Goal: Entertainment & Leisure: Consume media (video, audio)

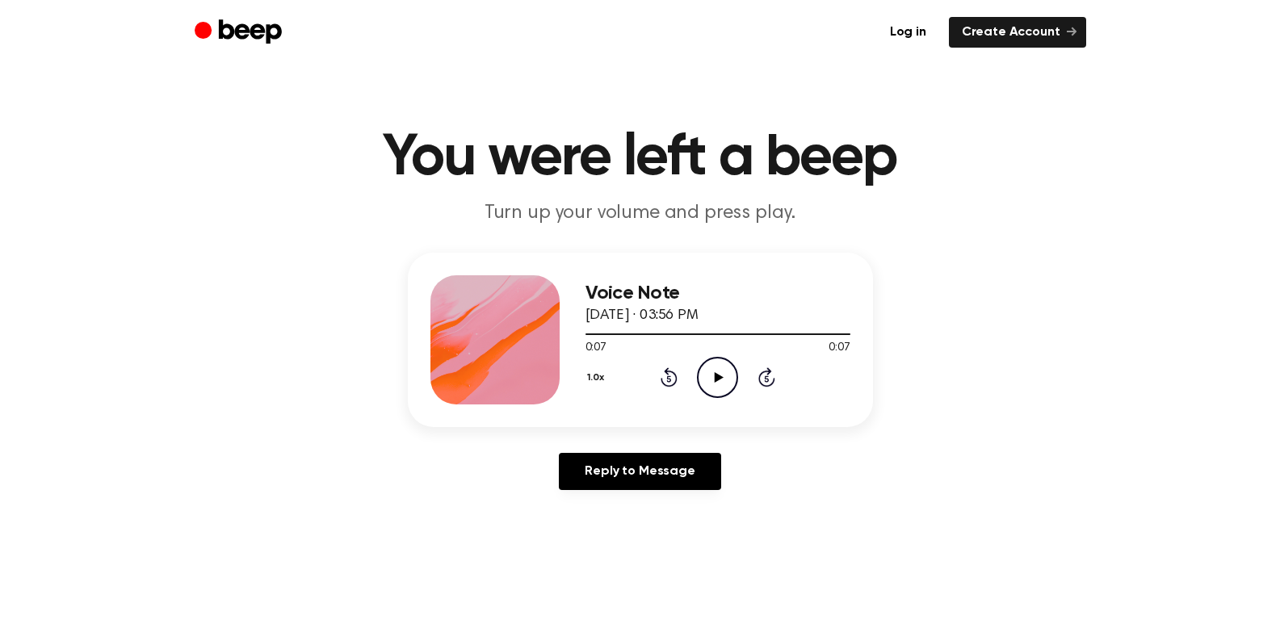
click at [729, 379] on icon "Play Audio" at bounding box center [717, 377] width 41 height 41
click at [721, 379] on icon "Play Audio" at bounding box center [717, 377] width 41 height 41
click at [721, 372] on icon "Play Audio" at bounding box center [717, 377] width 41 height 41
click at [1198, 576] on main "You were left a beep Turn up your volume and press play. Voice Note August 15, …" at bounding box center [640, 498] width 1280 height 996
click at [742, 468] on div "Reply to Message" at bounding box center [640, 478] width 465 height 50
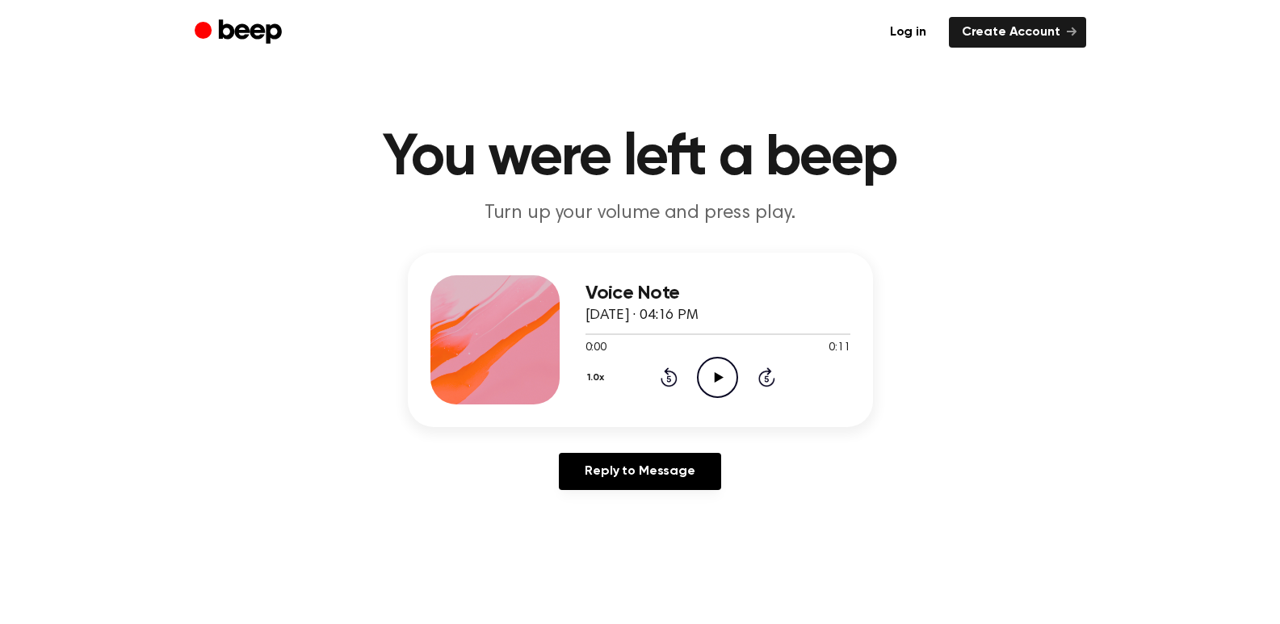
click at [715, 381] on icon at bounding box center [719, 377] width 9 height 11
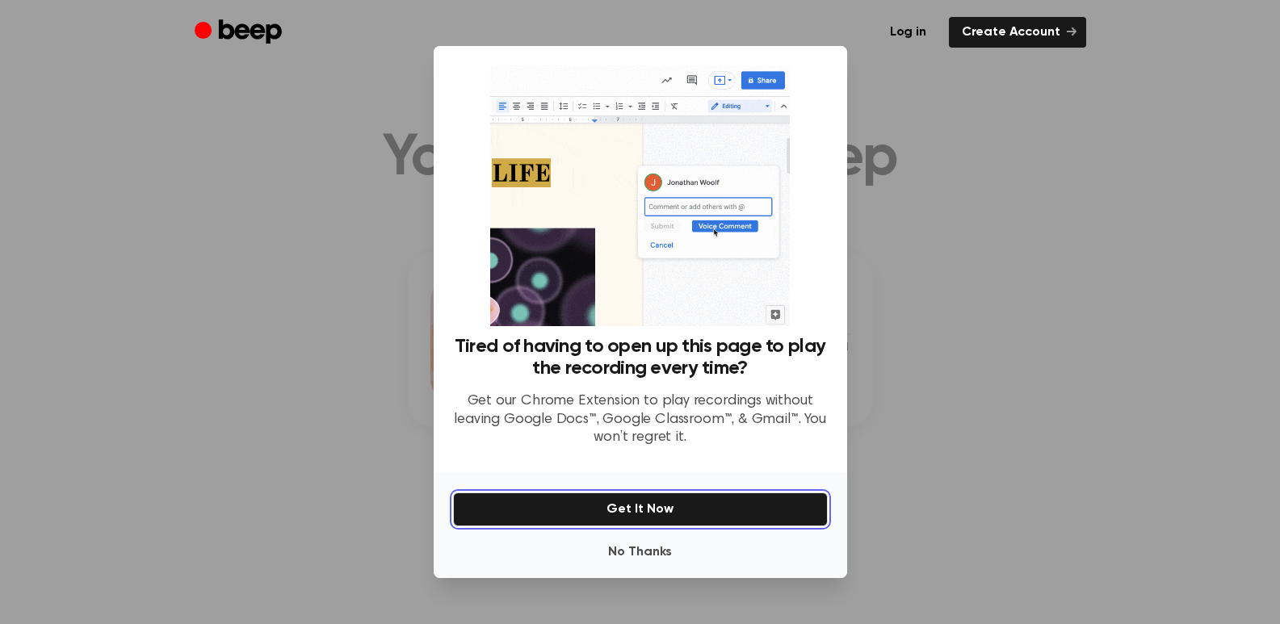
click at [656, 510] on button "Get It Now" at bounding box center [640, 510] width 375 height 34
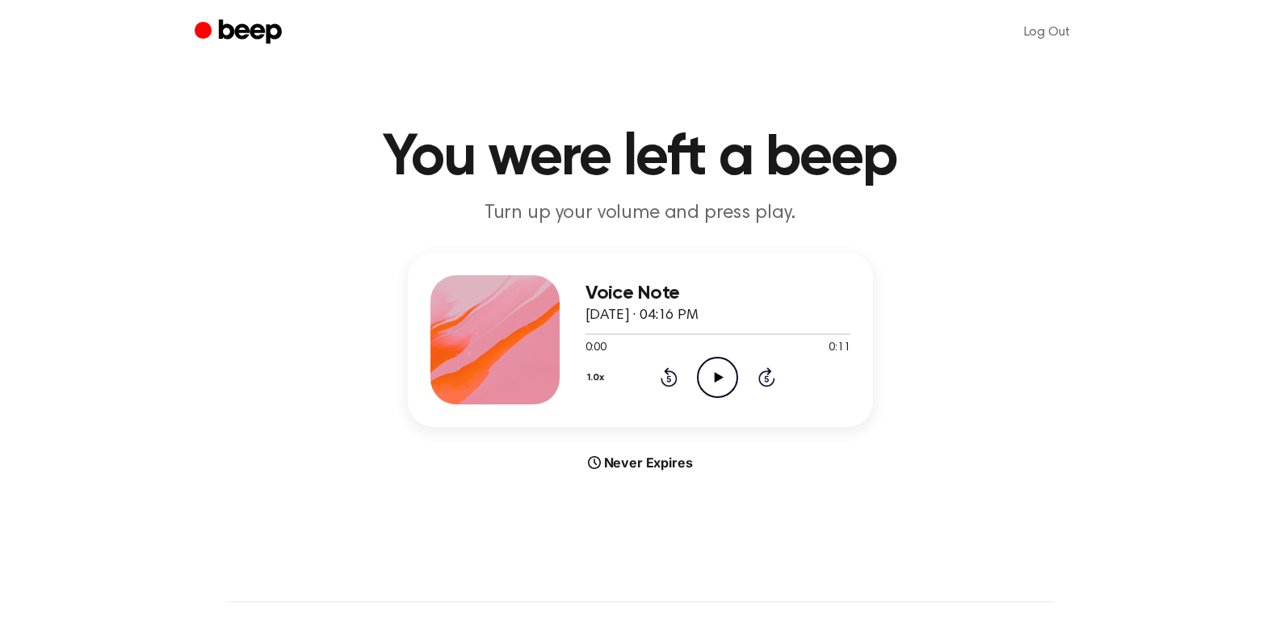
click at [716, 368] on icon "Play Audio" at bounding box center [717, 377] width 41 height 41
drag, startPoint x: 657, startPoint y: 334, endPoint x: 580, endPoint y: 335, distance: 76.8
click at [580, 335] on div "Voice Note August 15, 2025 · 04:16 PM 0:03 0:11 Your browser does not support t…" at bounding box center [640, 340] width 465 height 174
click at [588, 334] on div at bounding box center [643, 335] width 114 height 2
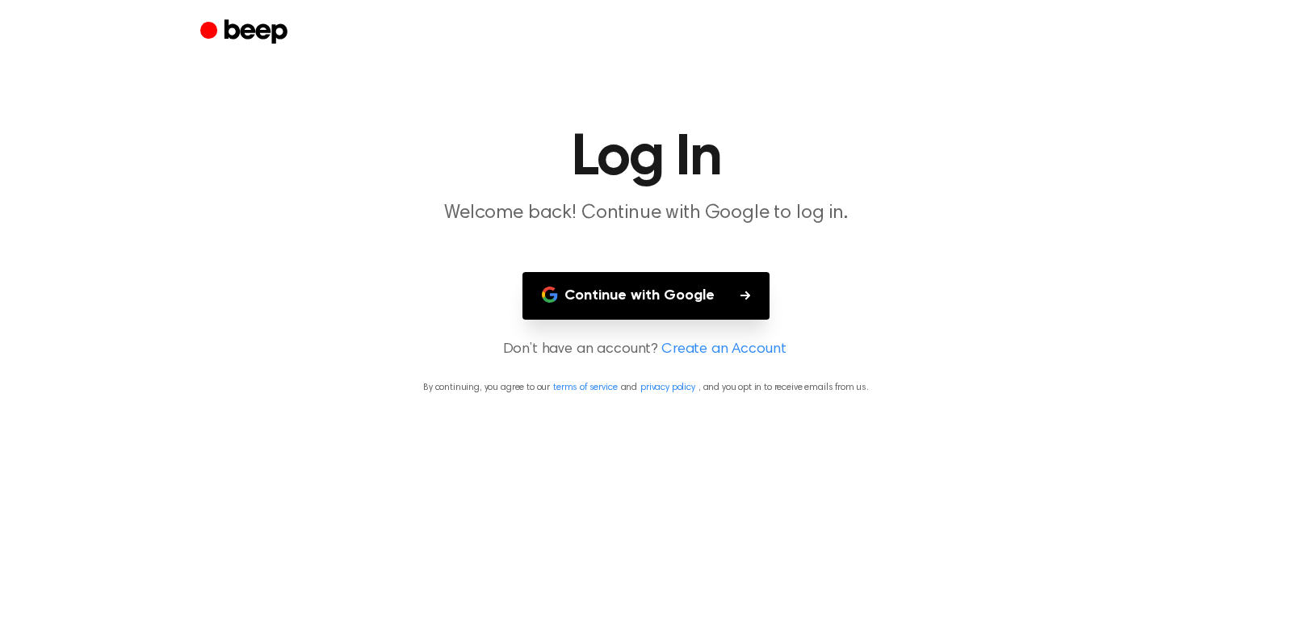
click at [724, 298] on button "Continue with Google" at bounding box center [646, 296] width 247 height 48
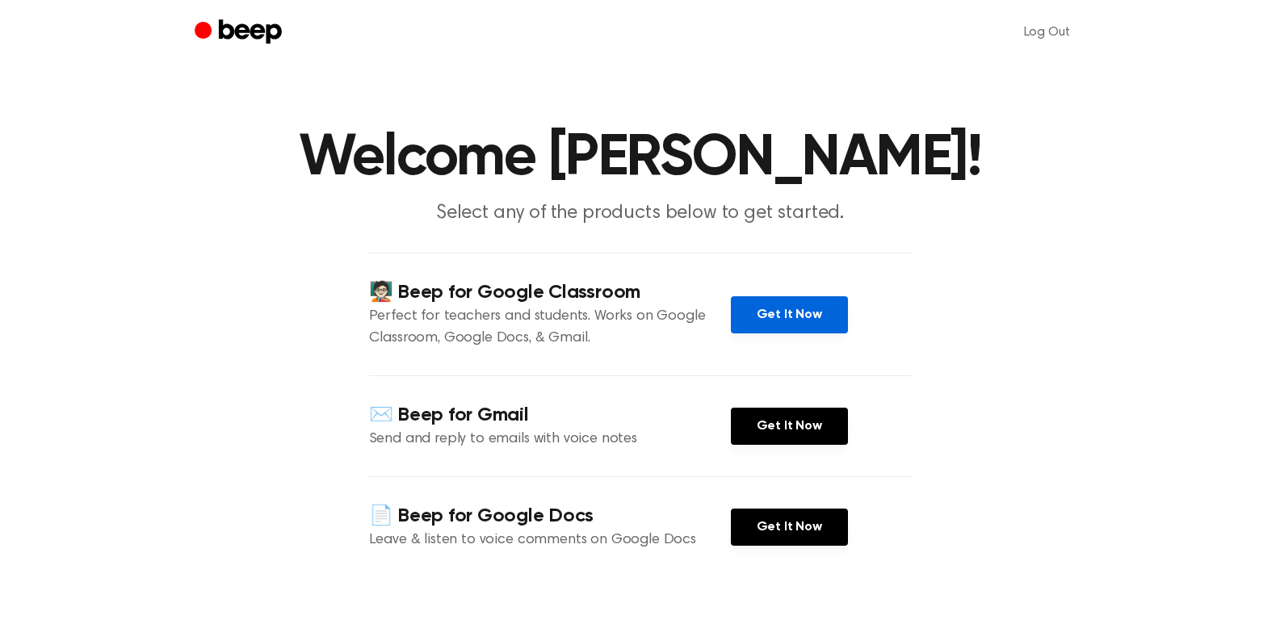
click at [798, 304] on link "Get It Now" at bounding box center [789, 314] width 117 height 37
click at [385, 418] on h4 "✉️ Beep for Gmail" at bounding box center [550, 415] width 362 height 27
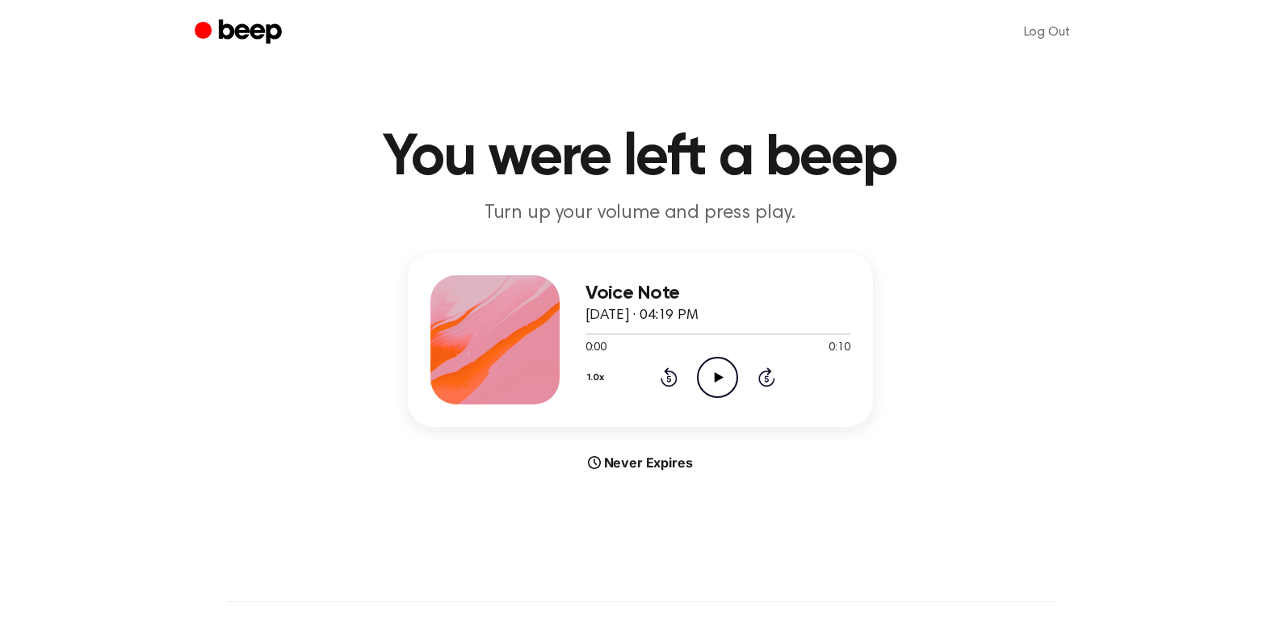
click at [706, 378] on icon "Play Audio" at bounding box center [717, 377] width 41 height 41
click at [727, 375] on icon "Play Audio" at bounding box center [717, 377] width 41 height 41
click at [719, 385] on icon "Play Audio" at bounding box center [717, 377] width 41 height 41
click at [666, 377] on icon "Rewind 5 seconds" at bounding box center [669, 377] width 18 height 21
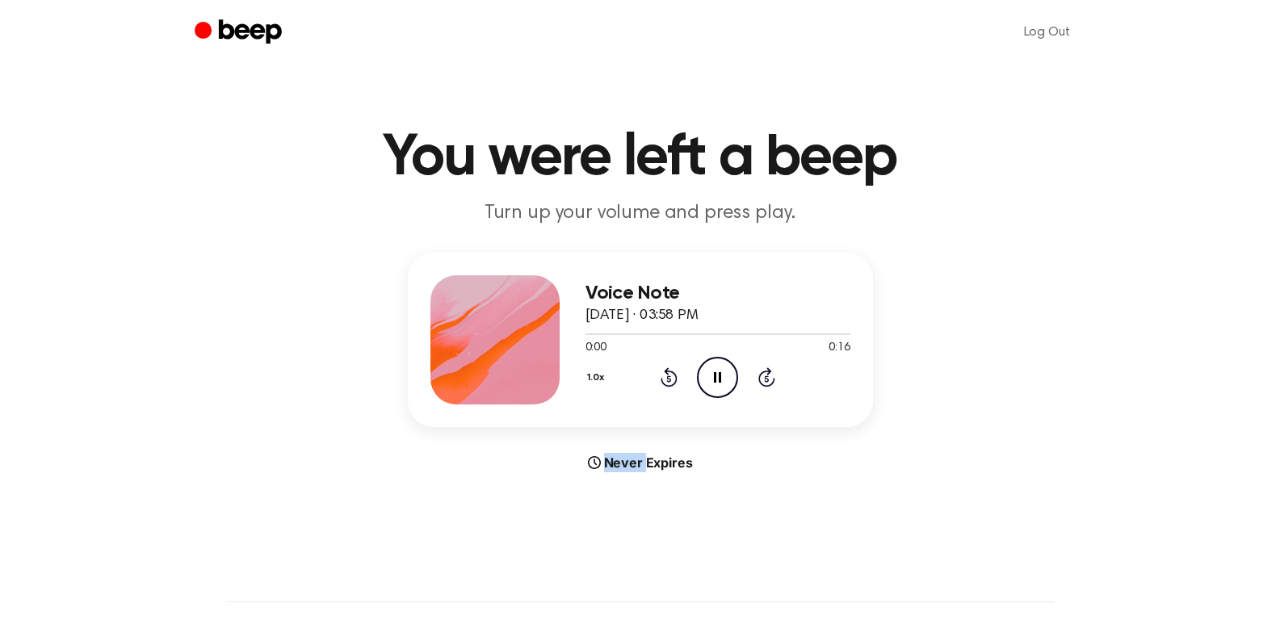
click at [666, 377] on icon "Rewind 5 seconds" at bounding box center [669, 377] width 18 height 21
click at [712, 388] on icon "Play Audio" at bounding box center [717, 377] width 41 height 41
click at [919, 422] on div "Voice Note August 15, 2025 · 03:58 PM 0:07 0:16 Your browser does not support t…" at bounding box center [639, 363] width 1241 height 220
click at [678, 384] on div "1.0x Rewind 5 seconds Pause Audio Skip 5 seconds" at bounding box center [718, 377] width 265 height 41
click at [673, 386] on icon at bounding box center [669, 377] width 17 height 19
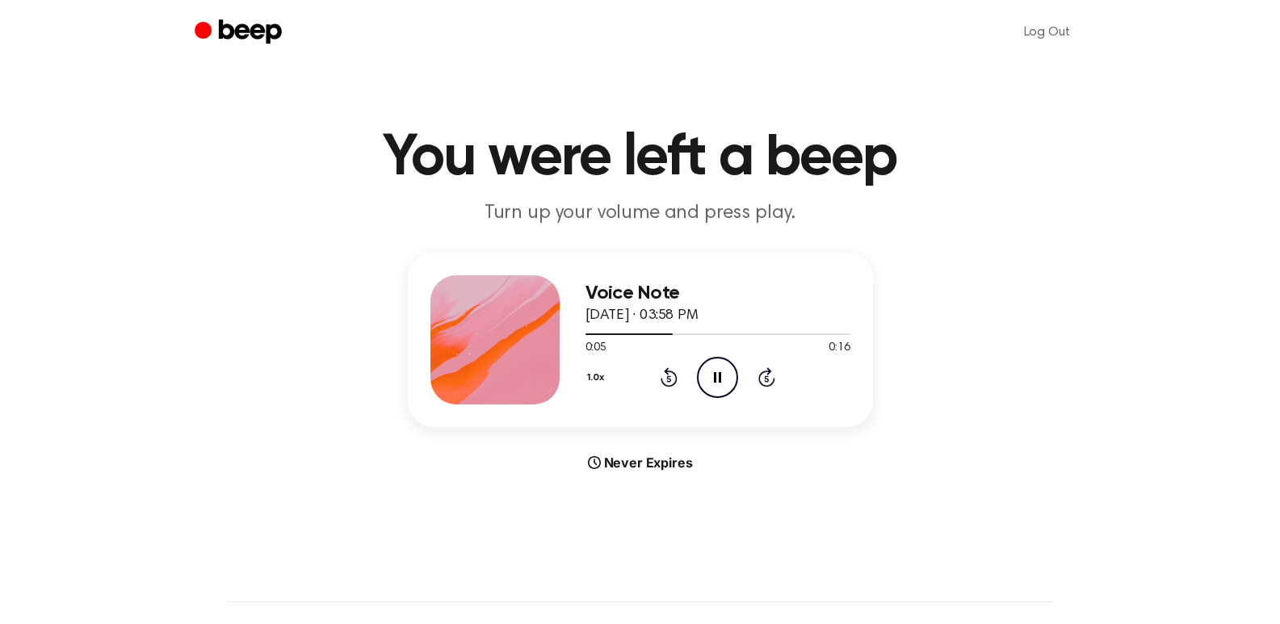
click at [671, 386] on icon at bounding box center [669, 377] width 17 height 19
click at [672, 386] on icon at bounding box center [669, 377] width 17 height 19
click at [668, 422] on div "Voice Note August 15, 2025 · 03:58 PM 0:02 0:16 Your browser does not support t…" at bounding box center [640, 340] width 465 height 174
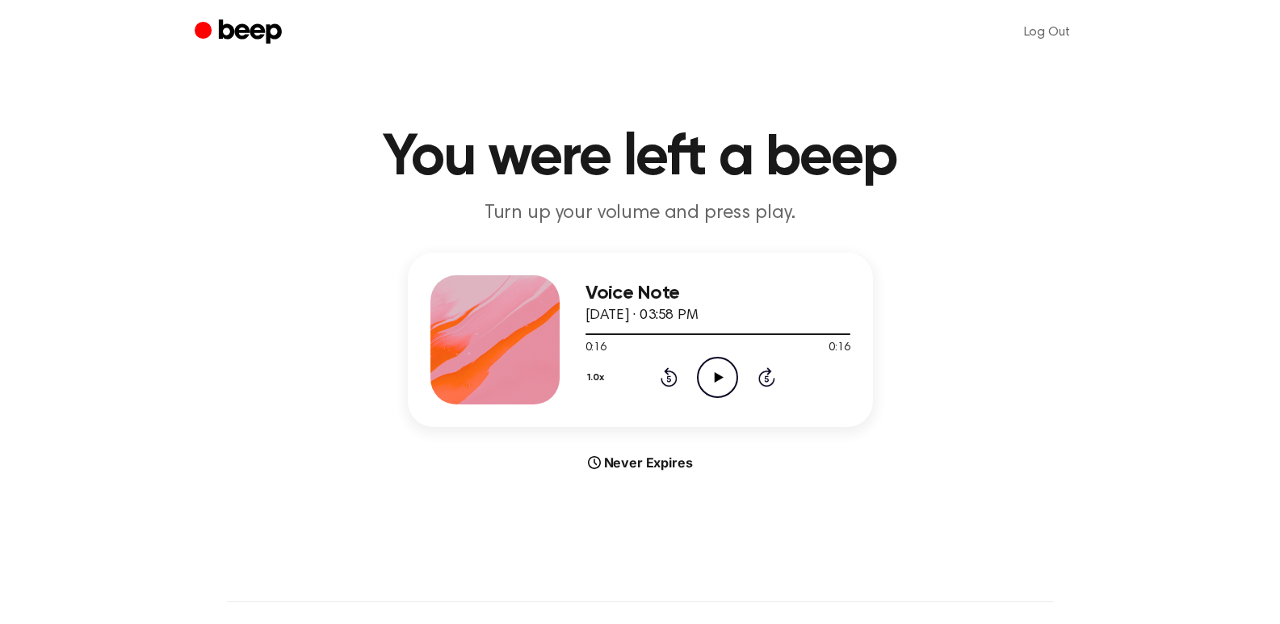
click at [662, 376] on icon "Rewind 5 seconds" at bounding box center [669, 377] width 18 height 21
click at [662, 377] on icon "Rewind 5 seconds" at bounding box center [669, 377] width 18 height 21
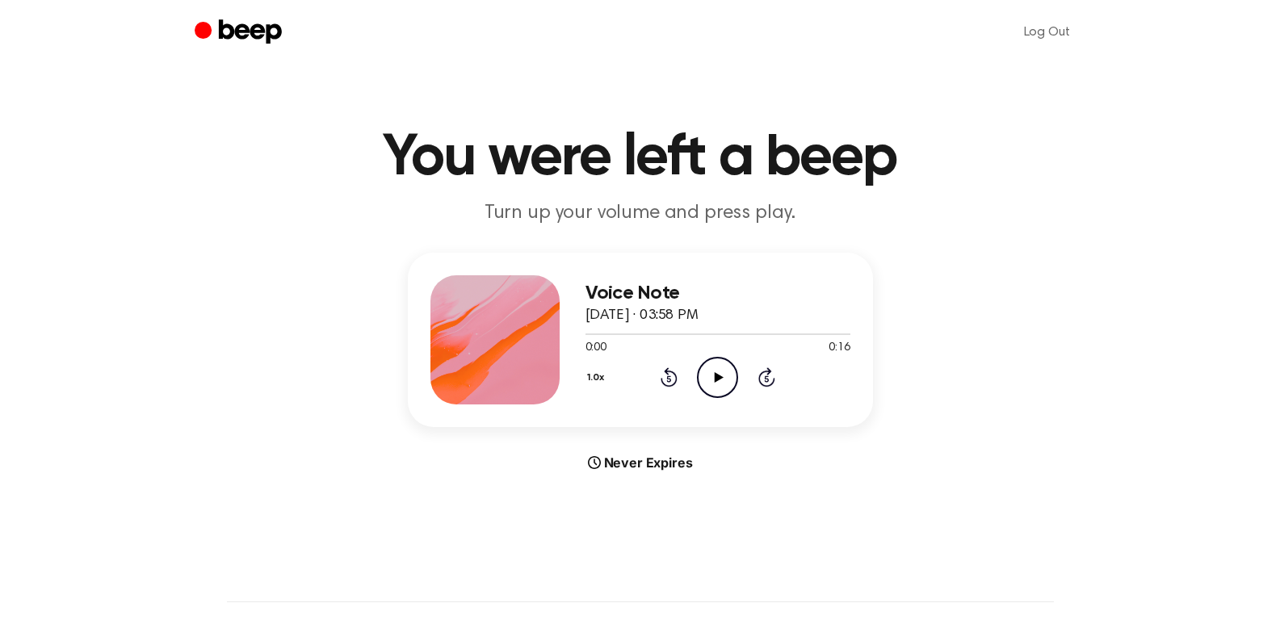
click at [711, 376] on icon "Play Audio" at bounding box center [717, 377] width 41 height 41
click at [725, 372] on icon "Play Audio" at bounding box center [717, 377] width 41 height 41
click at [714, 381] on icon "Play Audio" at bounding box center [717, 377] width 41 height 41
click at [710, 373] on icon "Play Audio" at bounding box center [717, 377] width 41 height 41
click at [720, 370] on icon "Play Audio" at bounding box center [717, 377] width 41 height 41
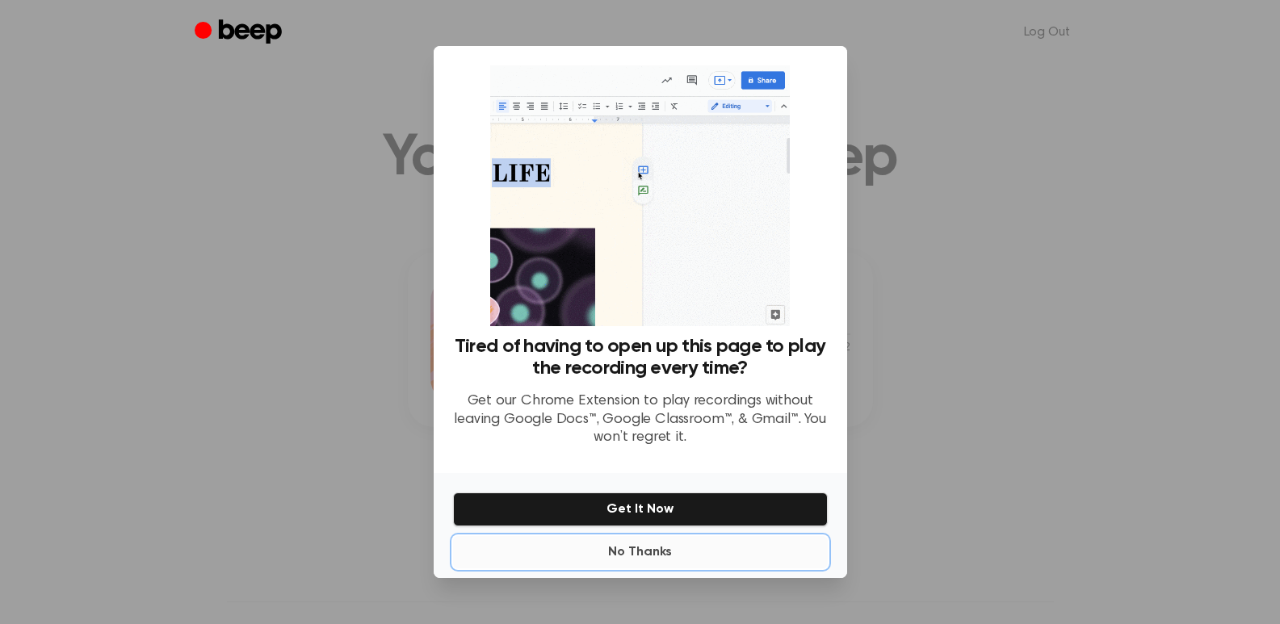
click at [653, 551] on button "No Thanks" at bounding box center [640, 552] width 375 height 32
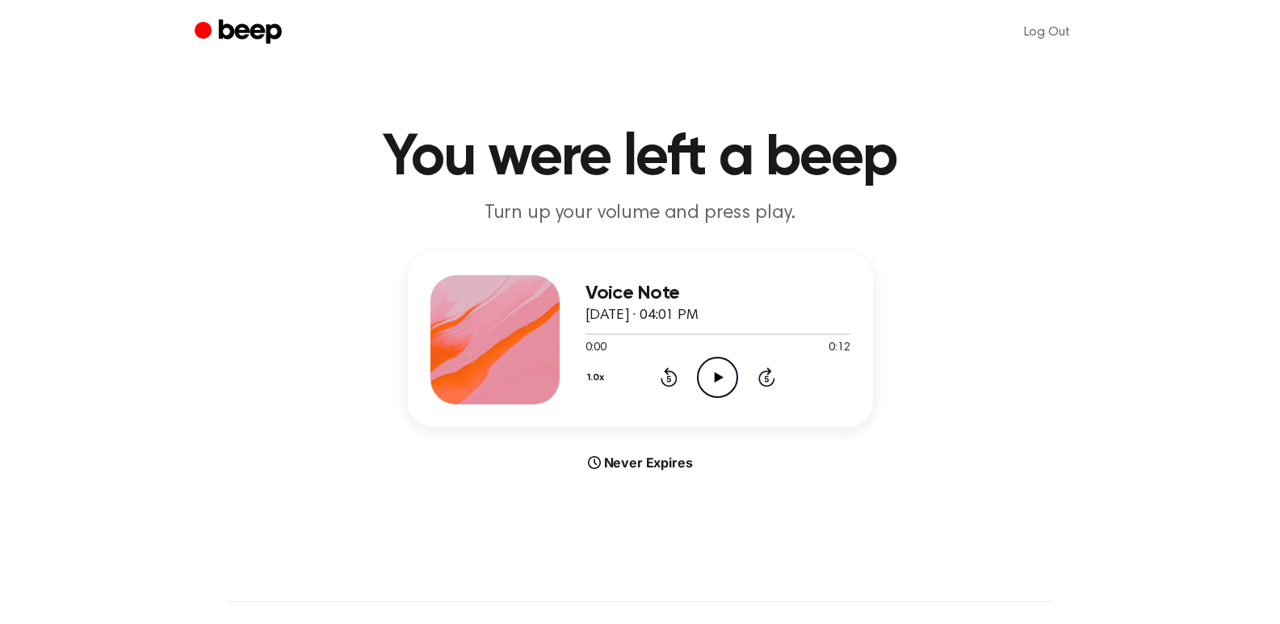
click at [718, 386] on icon "Play Audio" at bounding box center [717, 377] width 41 height 41
click at [720, 371] on icon "Play Audio" at bounding box center [717, 377] width 41 height 41
click at [714, 379] on icon "Play Audio" at bounding box center [717, 377] width 41 height 41
click at [714, 374] on icon "Play Audio" at bounding box center [717, 377] width 41 height 41
click at [712, 376] on icon "Play Audio" at bounding box center [717, 377] width 41 height 41
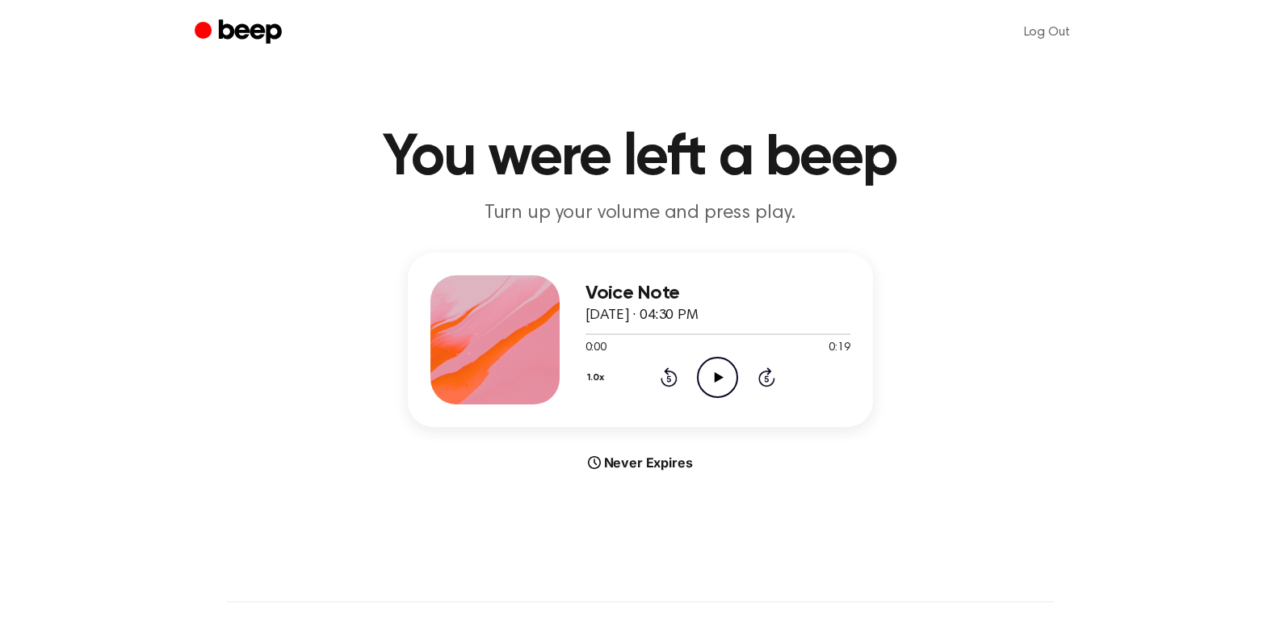
click at [710, 374] on icon "Play Audio" at bounding box center [717, 377] width 41 height 41
click at [722, 384] on icon "Play Audio" at bounding box center [717, 377] width 41 height 41
click at [726, 389] on icon "Play Audio" at bounding box center [717, 377] width 41 height 41
click at [713, 375] on icon "Play Audio" at bounding box center [717, 377] width 41 height 41
click at [715, 385] on icon "Play Audio" at bounding box center [717, 377] width 41 height 41
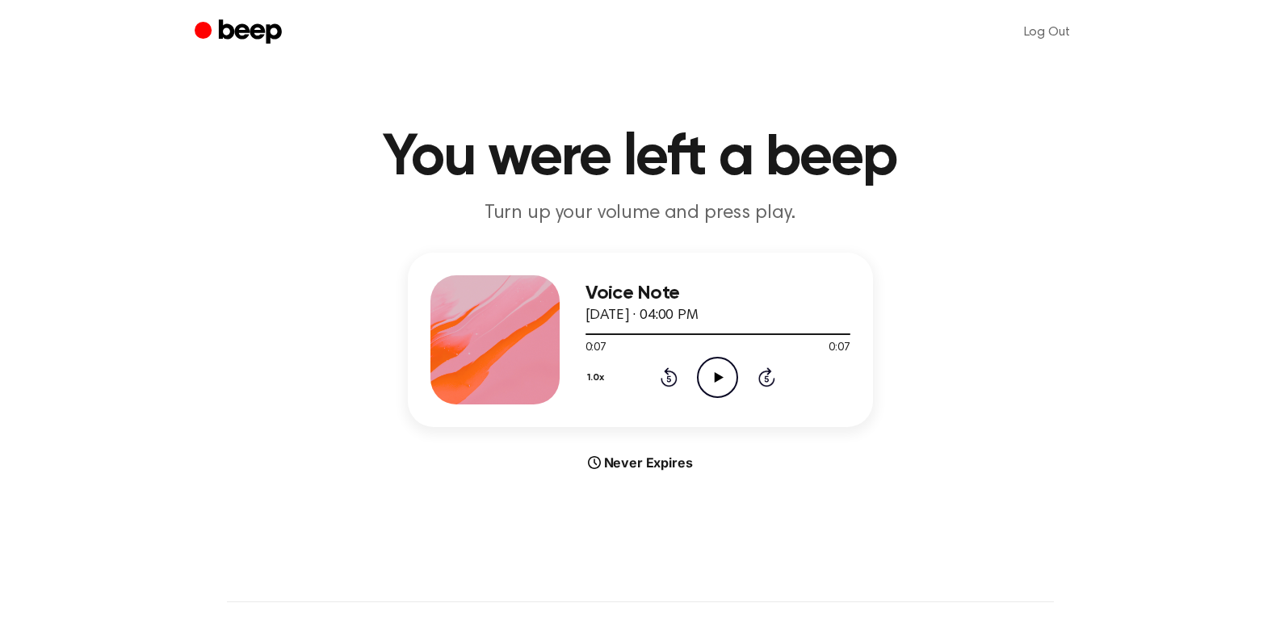
click at [716, 384] on icon "Play Audio" at bounding box center [717, 377] width 41 height 41
click at [717, 389] on icon "Play Audio" at bounding box center [717, 377] width 41 height 41
click at [730, 375] on icon "Play Audio" at bounding box center [717, 377] width 41 height 41
click at [717, 386] on icon "Play Audio" at bounding box center [717, 377] width 41 height 41
click at [719, 383] on icon "Play Audio" at bounding box center [717, 377] width 41 height 41
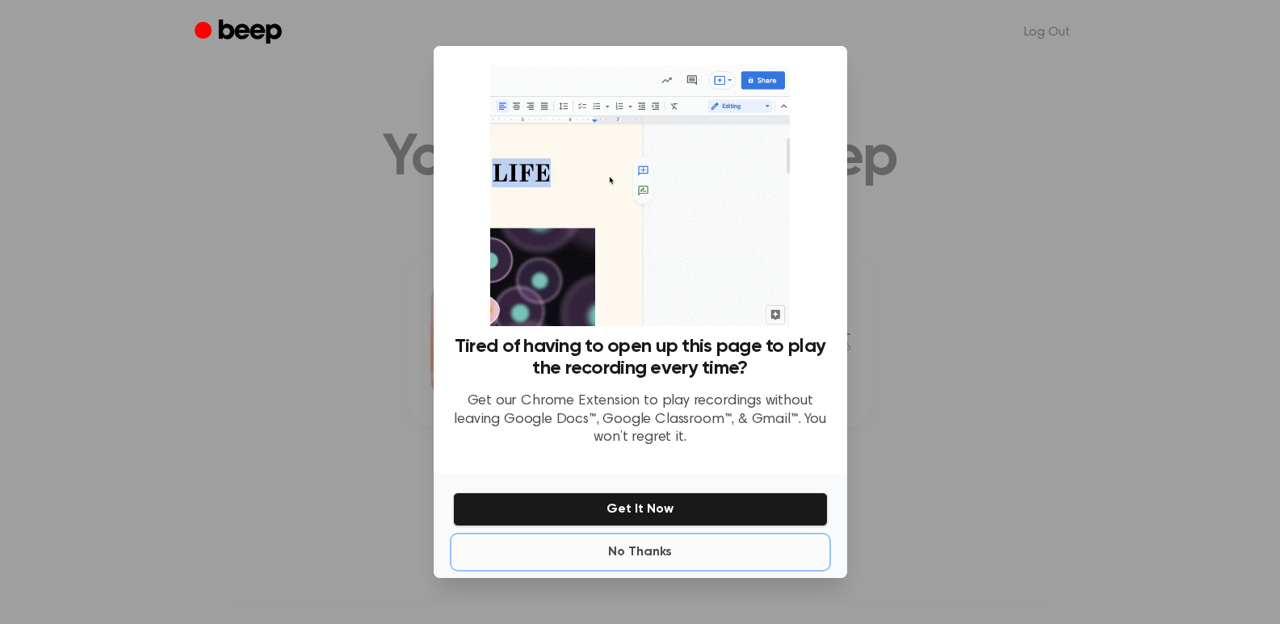
click at [670, 552] on button "No Thanks" at bounding box center [640, 552] width 375 height 32
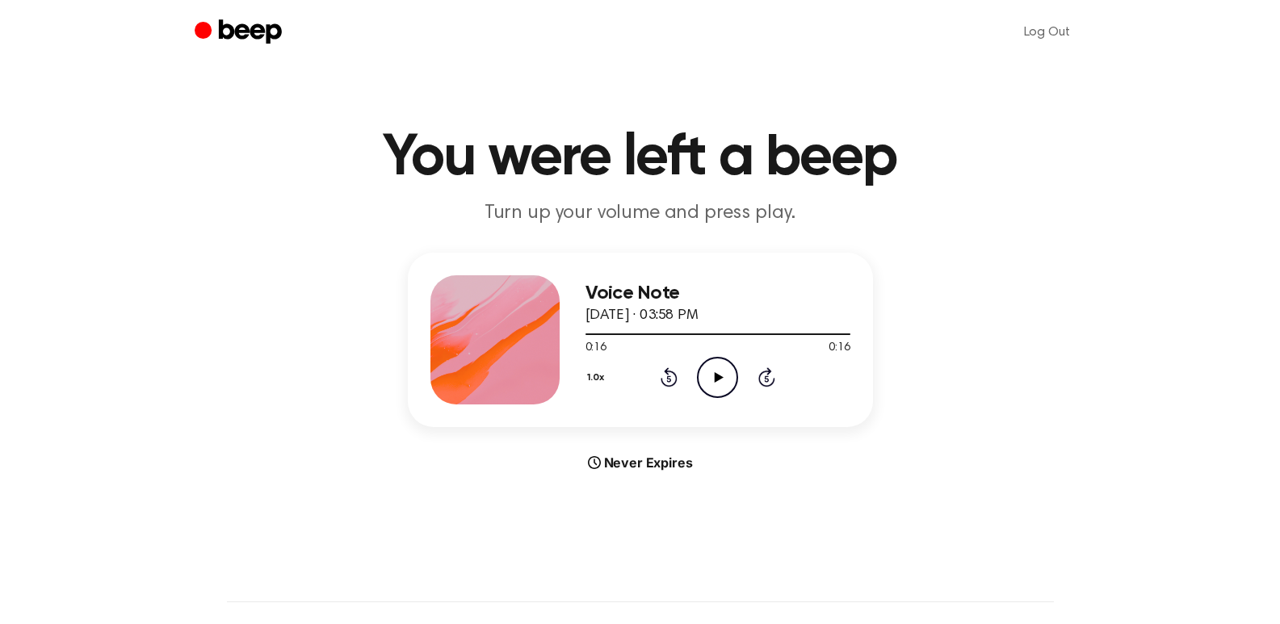
click at [714, 382] on icon "Play Audio" at bounding box center [717, 377] width 41 height 41
click at [725, 376] on icon "Play Audio" at bounding box center [717, 377] width 41 height 41
drag, startPoint x: 660, startPoint y: 334, endPoint x: 615, endPoint y: 328, distance: 45.7
click at [615, 328] on div at bounding box center [718, 333] width 265 height 13
click at [596, 334] on div at bounding box center [609, 335] width 46 height 2
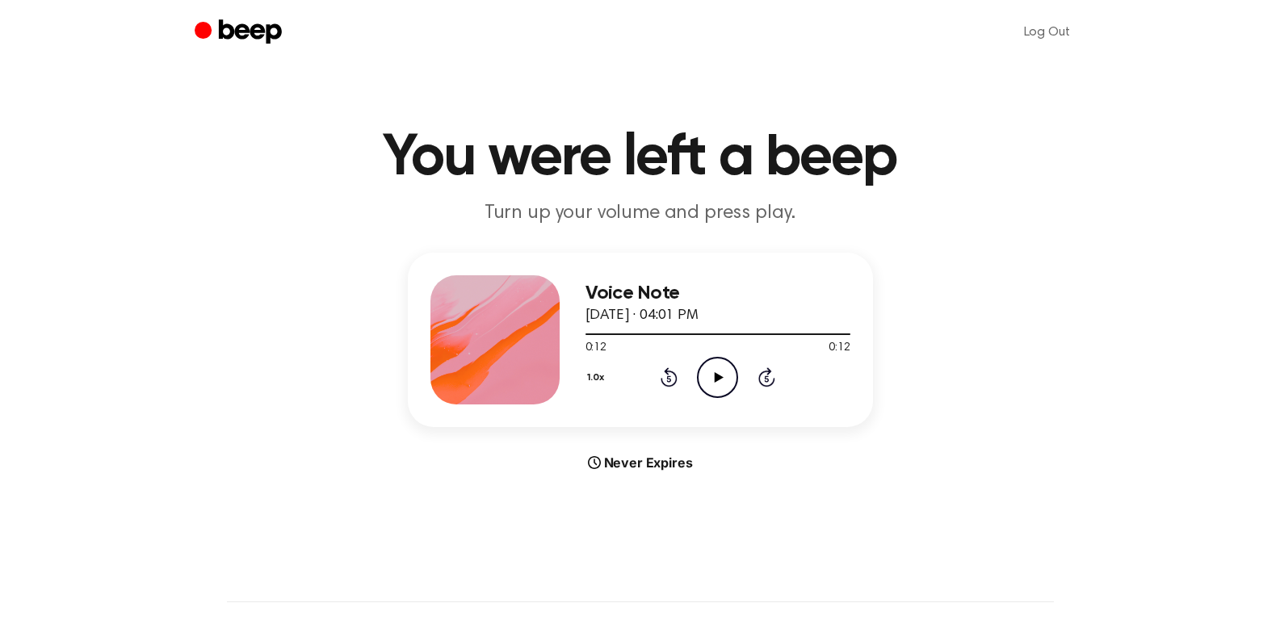
click at [725, 368] on icon "Play Audio" at bounding box center [717, 377] width 41 height 41
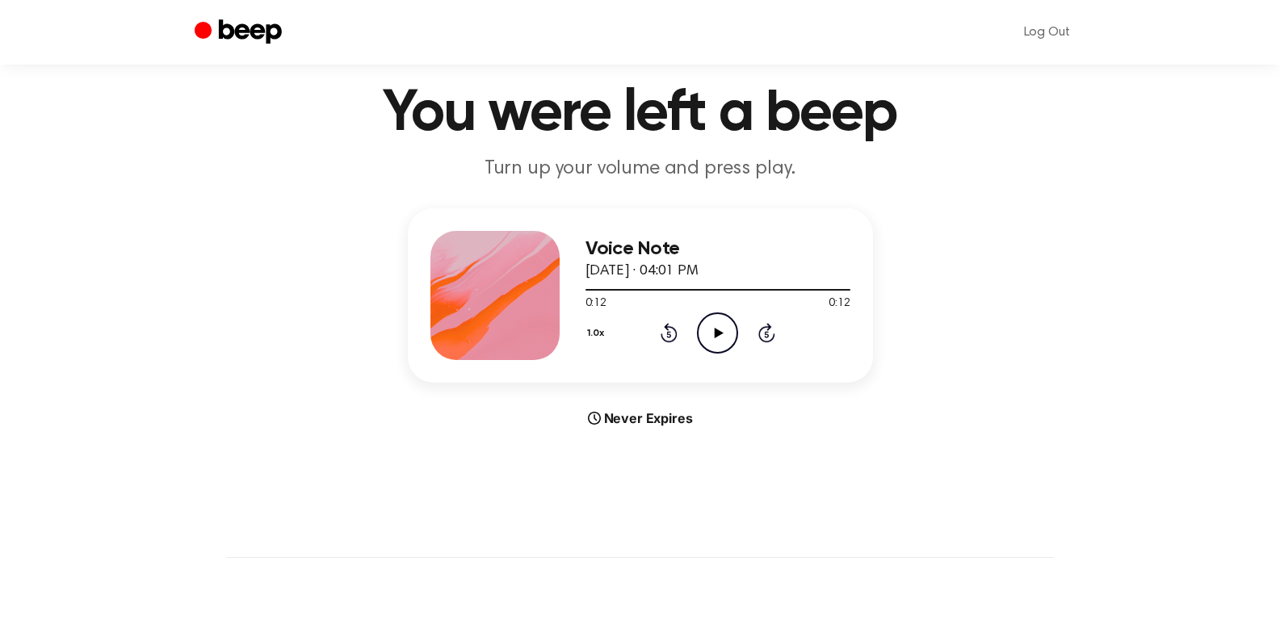
scroll to position [48, 0]
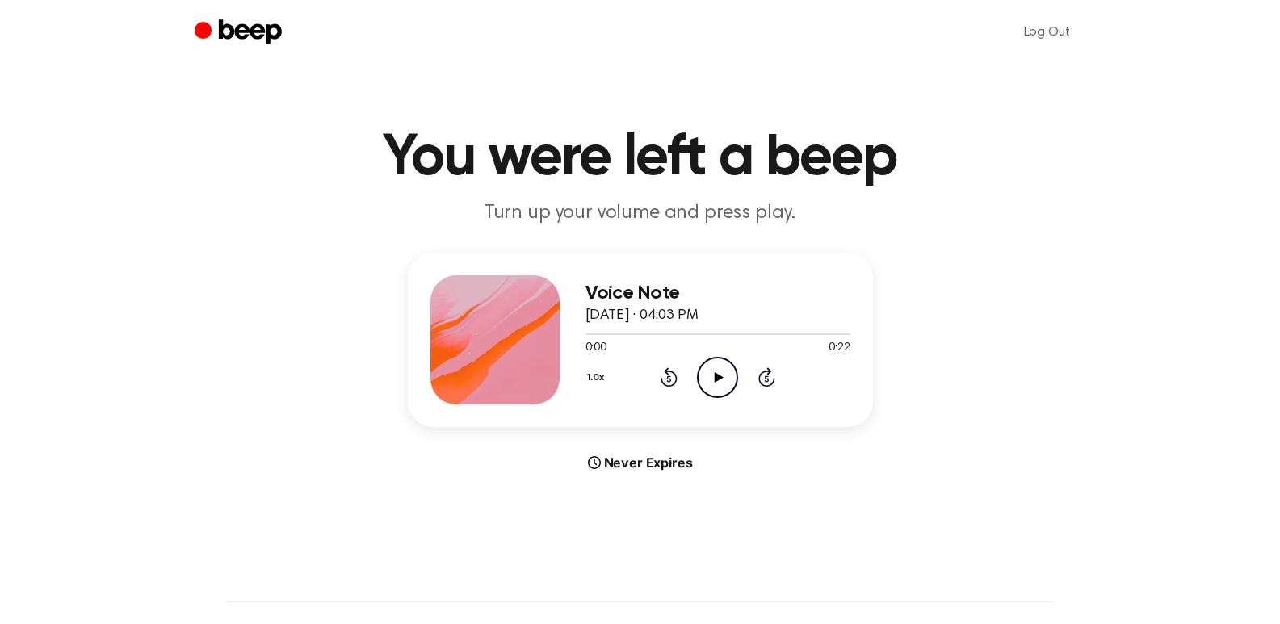
click at [712, 388] on icon "Play Audio" at bounding box center [717, 377] width 41 height 41
click at [720, 376] on icon at bounding box center [719, 377] width 9 height 11
click at [720, 376] on icon at bounding box center [717, 377] width 7 height 11
click at [715, 374] on icon at bounding box center [719, 377] width 9 height 11
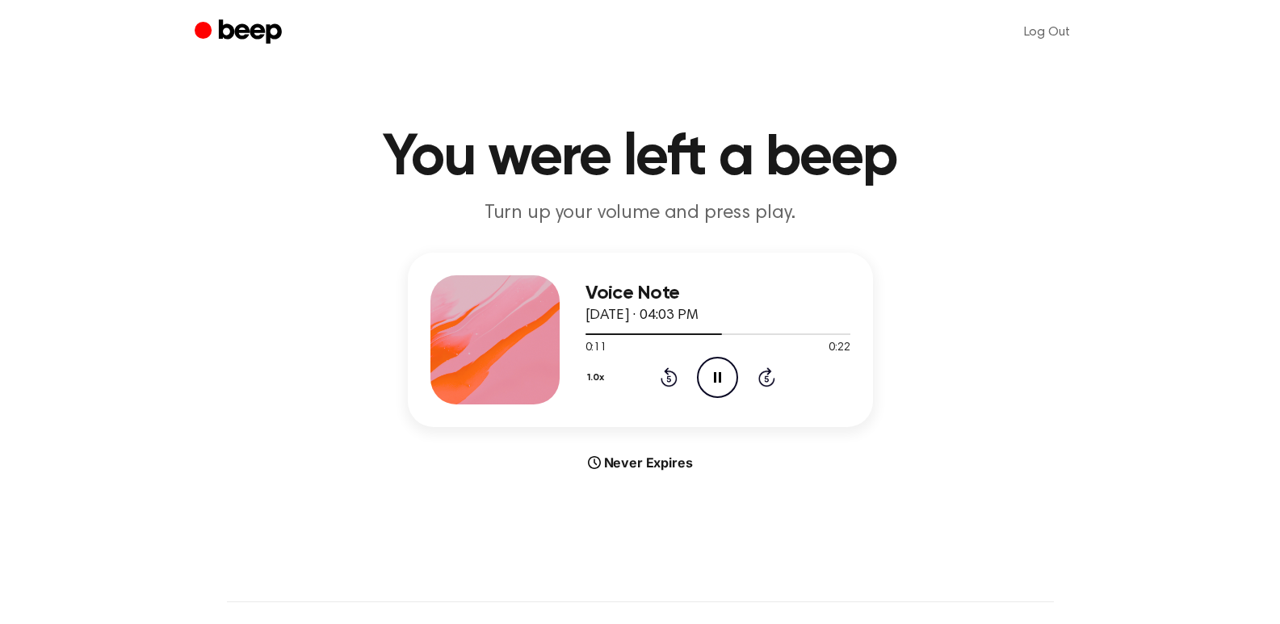
click at [724, 386] on icon "Pause Audio" at bounding box center [717, 377] width 41 height 41
click at [714, 372] on icon "Play Audio" at bounding box center [717, 377] width 41 height 41
click at [714, 383] on icon "Pause Audio" at bounding box center [717, 377] width 41 height 41
click at [720, 380] on icon "Play Audio" at bounding box center [717, 377] width 41 height 41
click at [712, 382] on icon "Play Audio" at bounding box center [717, 377] width 41 height 41
